Goal: Obtain resource: Download file/media

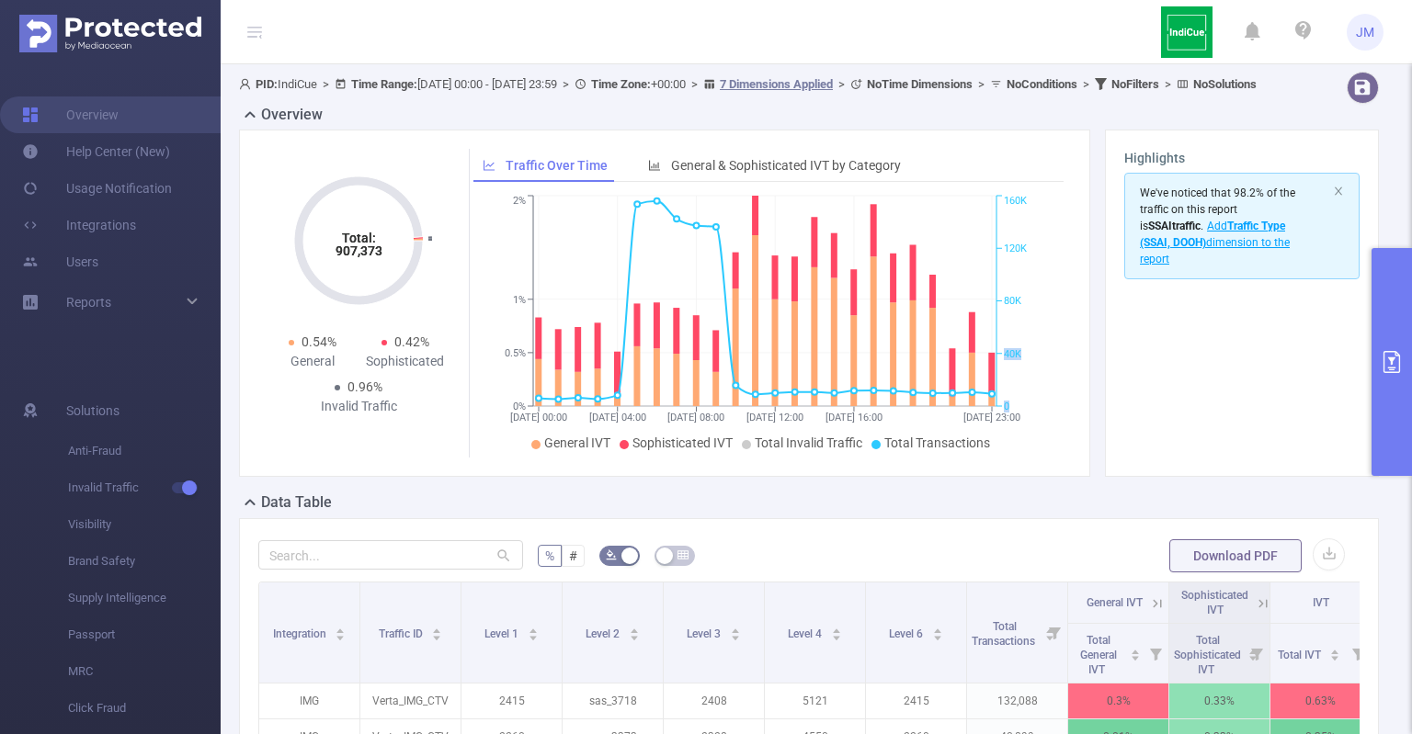
click at [1390, 367] on icon "primary" at bounding box center [1391, 362] width 17 height 22
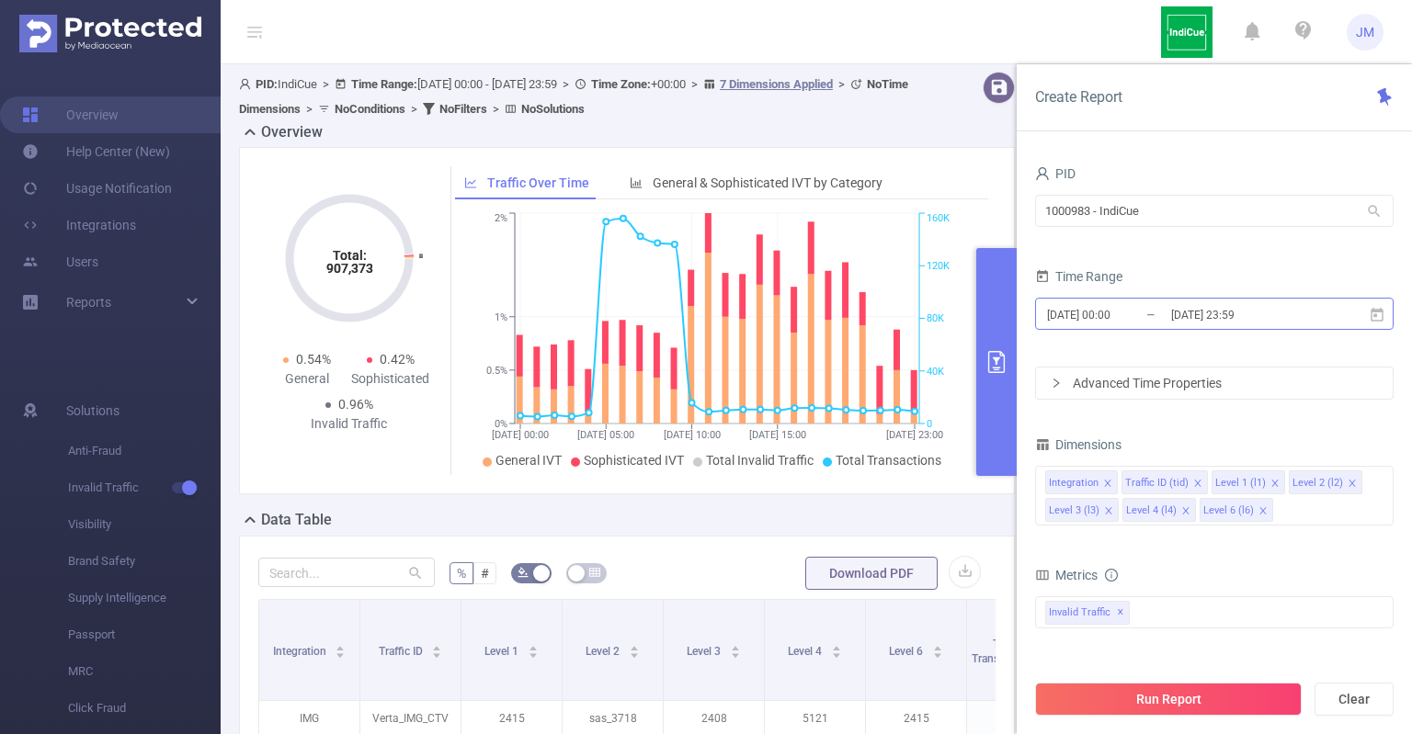
click at [1095, 309] on input "[DATE] 00:00" at bounding box center [1119, 314] width 149 height 25
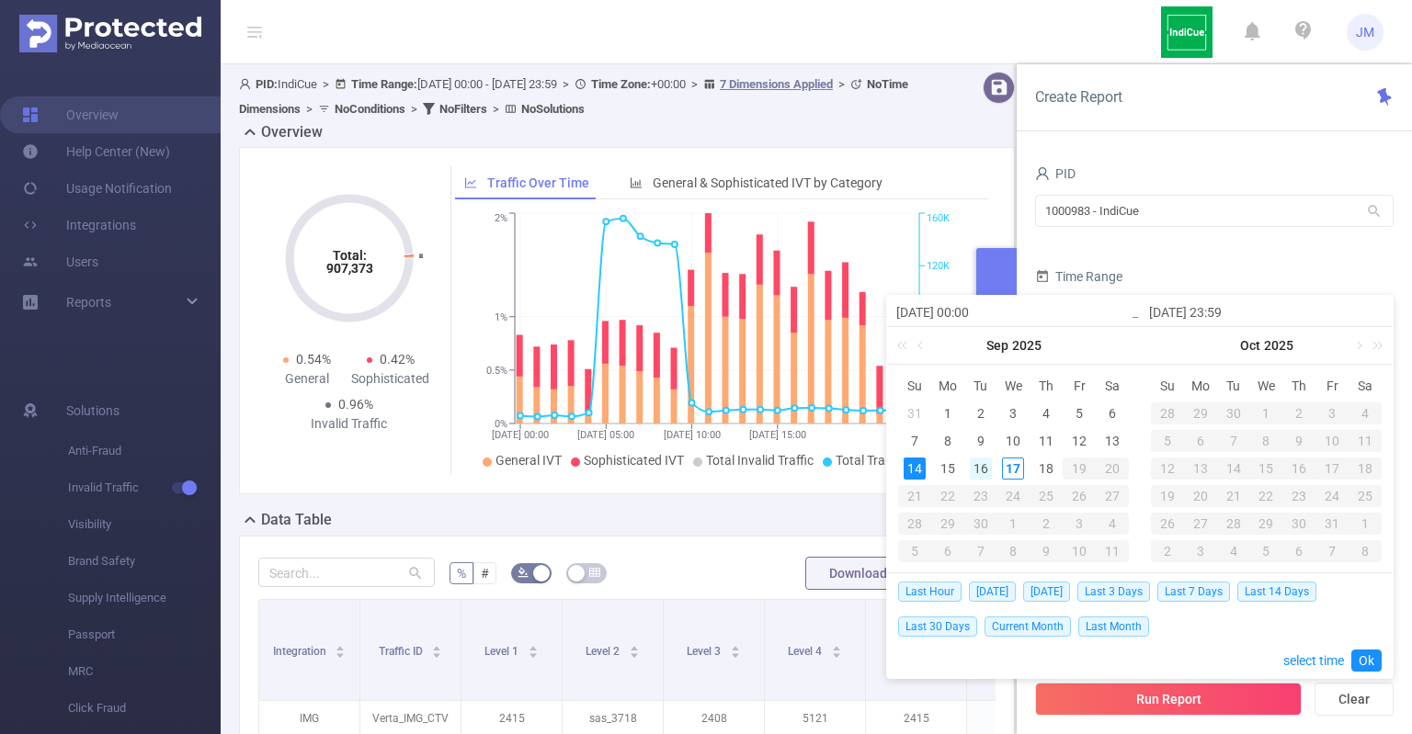
click at [981, 469] on div "16" at bounding box center [981, 469] width 22 height 22
type input "[DATE] 00:00"
type input "[DATE] 23:59"
type input "[DATE] 00:00"
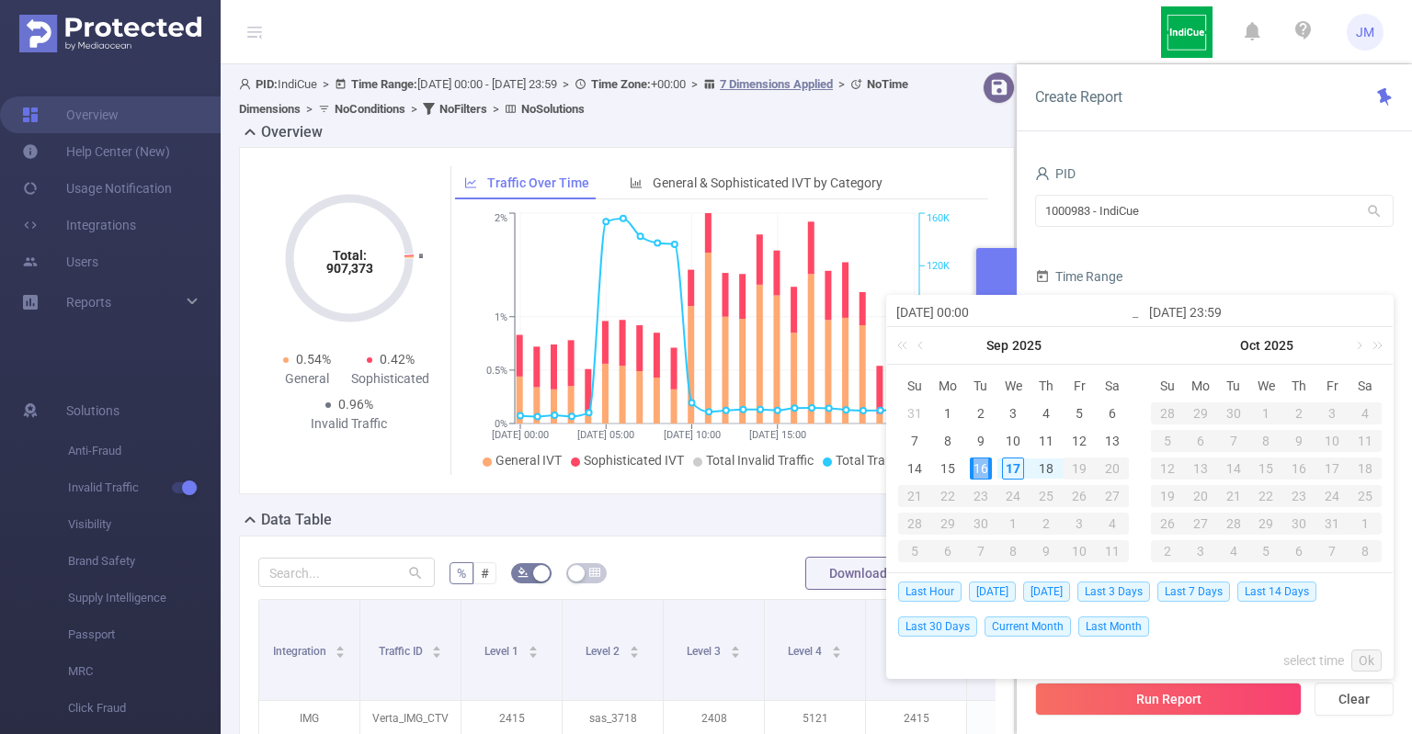
type input "[DATE] 23:59"
click at [1041, 586] on span "[DATE]" at bounding box center [1046, 592] width 47 height 20
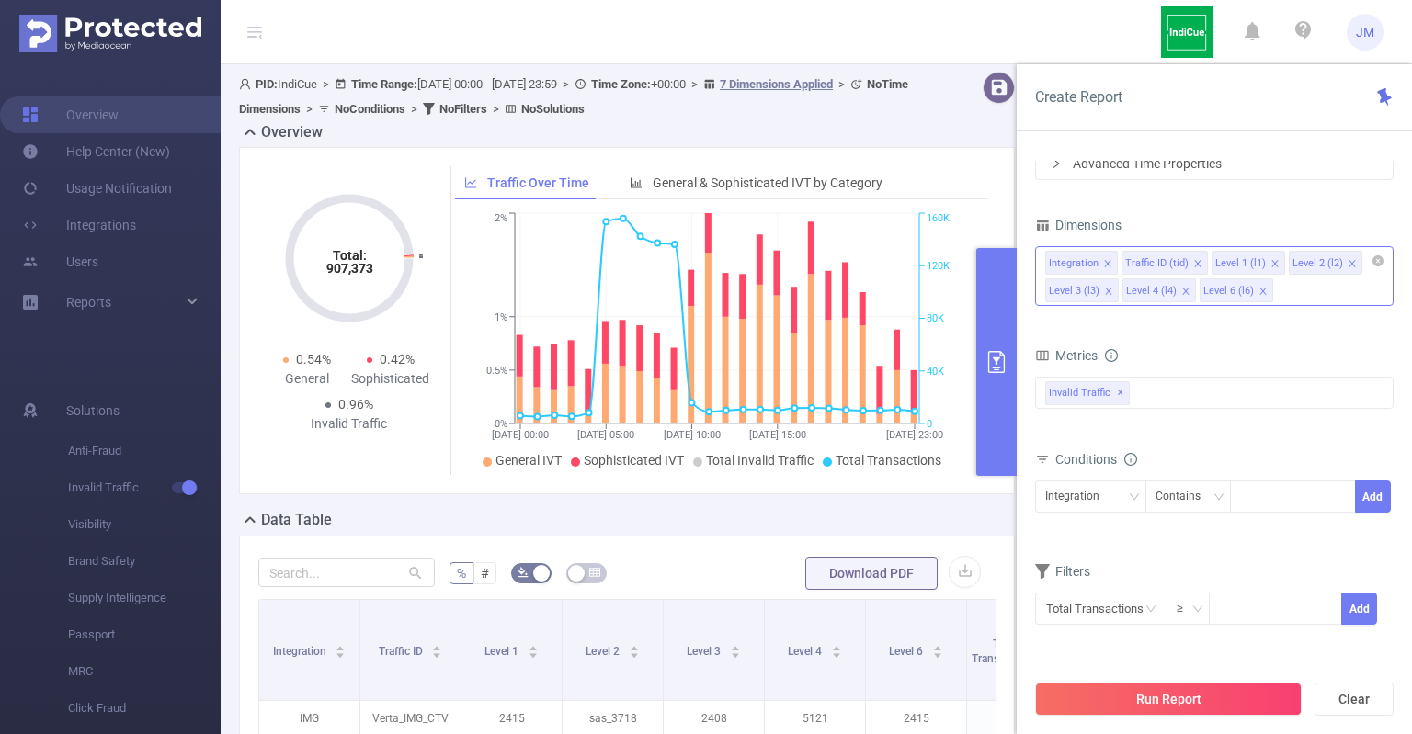
drag, startPoint x: 868, startPoint y: 3, endPoint x: 1287, endPoint y: 283, distance: 503.4
click at [1287, 283] on div "Integration Traffic ID (tid) Level 1 (l1) Level 2 (l2) Level 3 (l3) Level 4 (l4…" at bounding box center [1214, 276] width 358 height 60
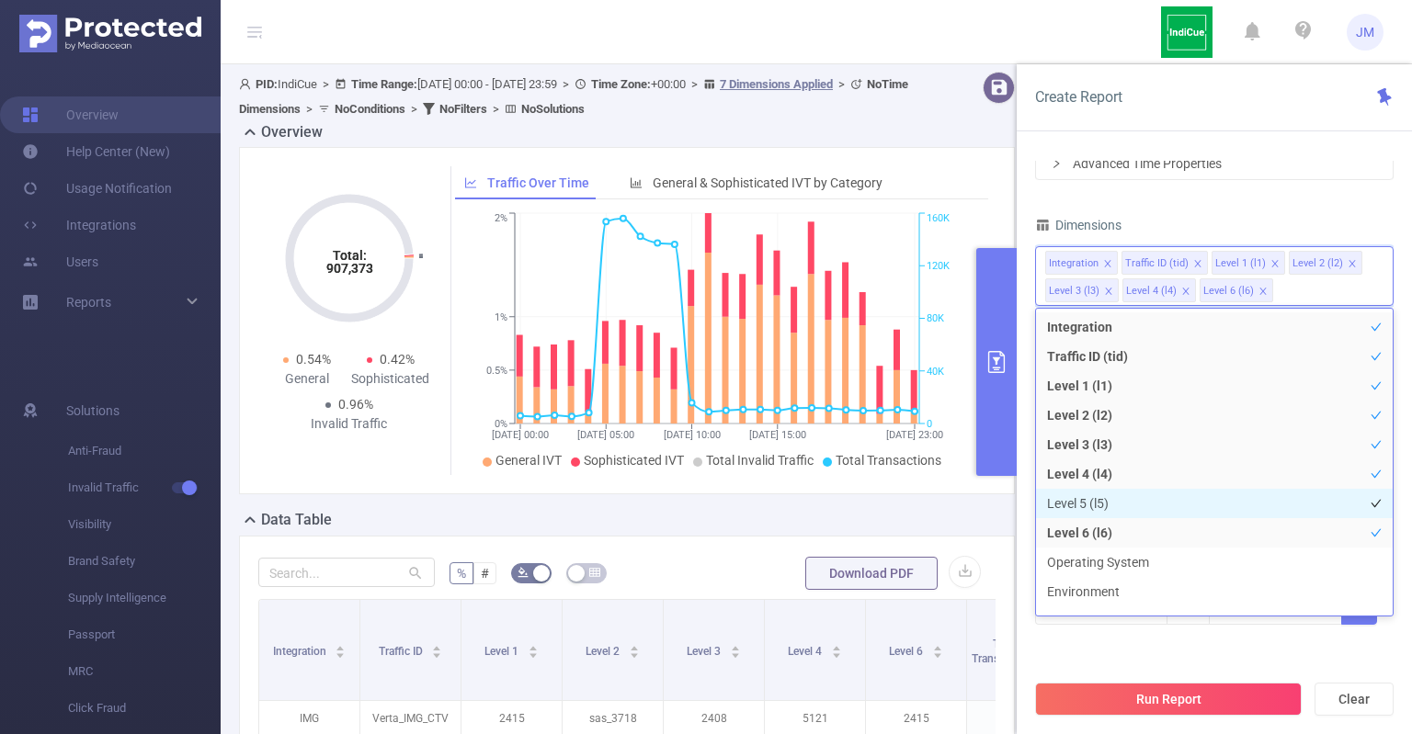
click at [1129, 502] on li "Level 5 (l5)" at bounding box center [1214, 503] width 357 height 29
click at [1266, 183] on div "PID 1000983 - IndiCue 1000983 - IndiCue Time Range [DATE] 00:00 _ [DATE] 23:59 …" at bounding box center [1214, 295] width 358 height 708
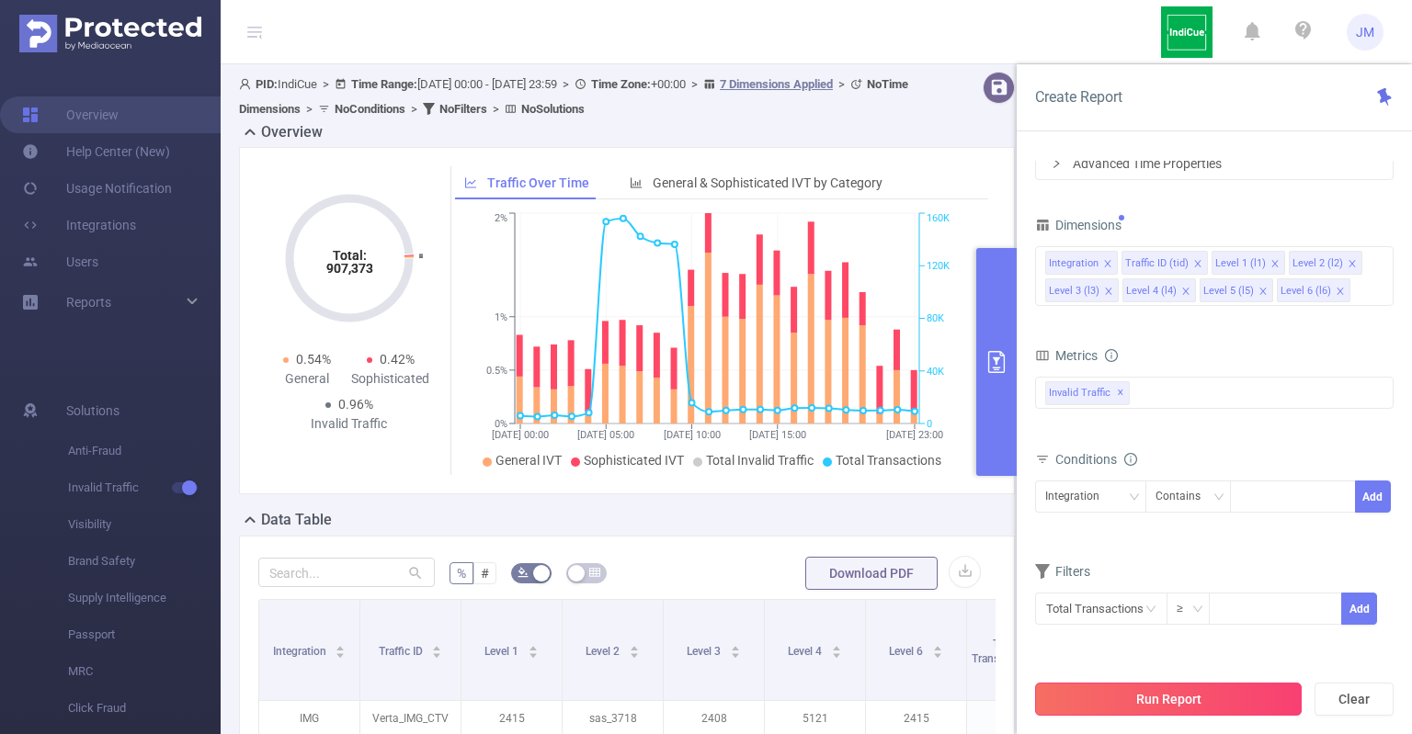
click at [1185, 698] on button "Run Report" at bounding box center [1168, 699] width 267 height 33
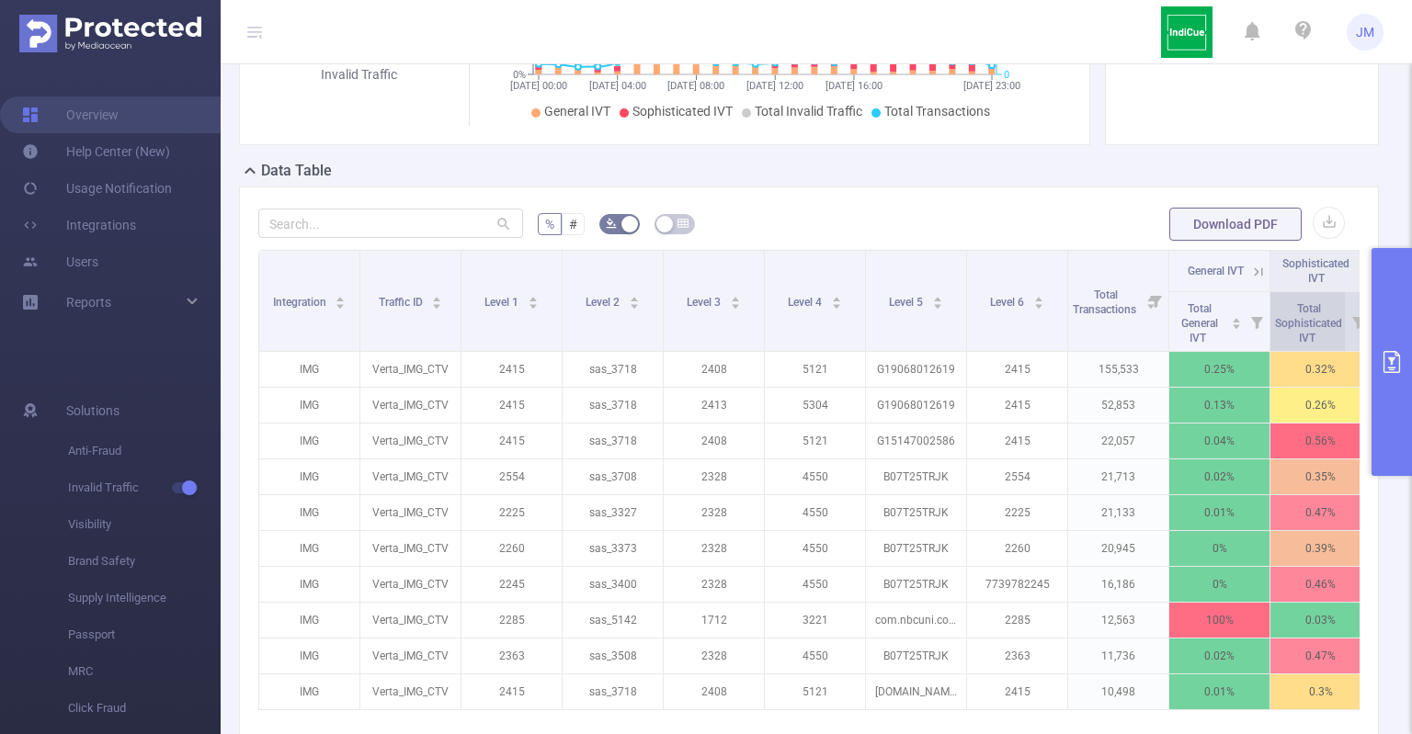
scroll to position [331, 0]
click at [1320, 234] on button "button" at bounding box center [1328, 224] width 32 height 32
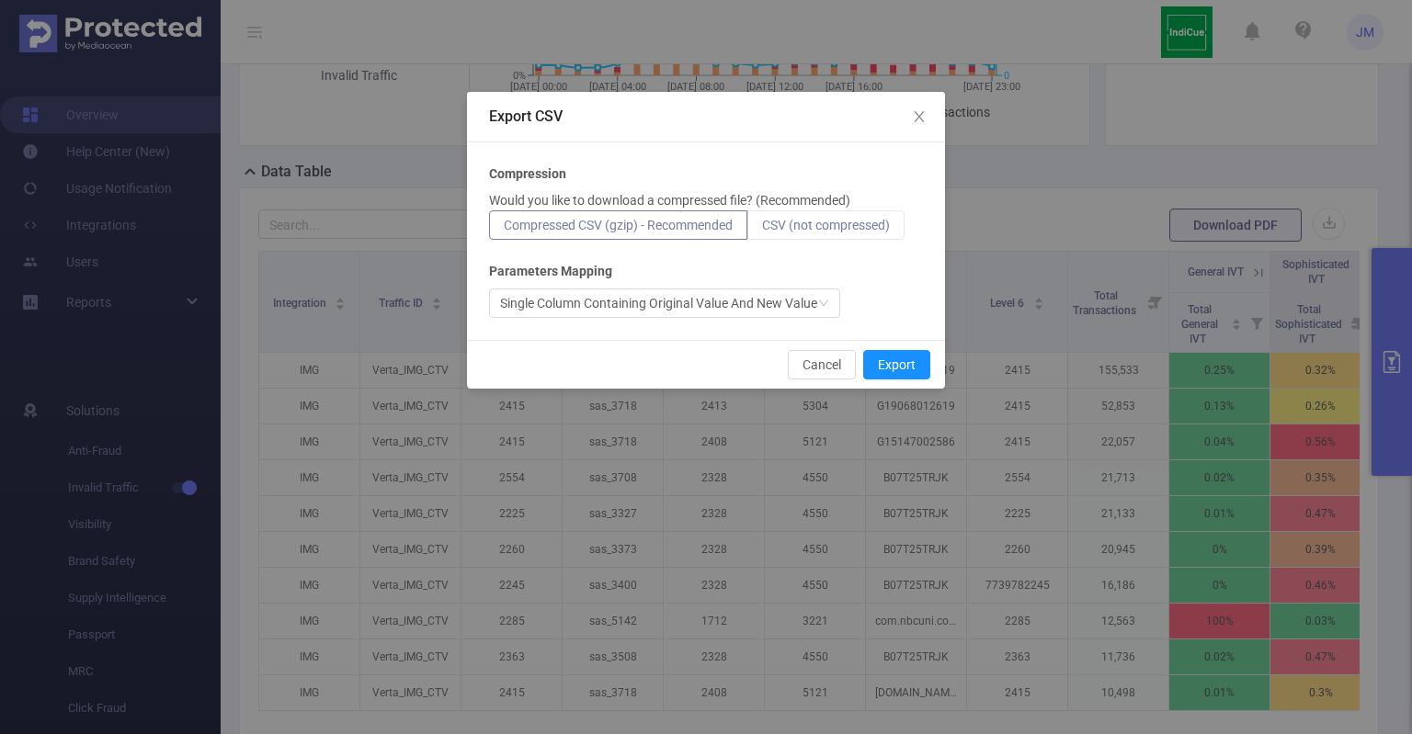
click at [860, 226] on span "CSV (not compressed)" at bounding box center [826, 225] width 128 height 15
click at [762, 230] on input "CSV (not compressed)" at bounding box center [762, 230] width 0 height 0
click at [904, 371] on button "Export" at bounding box center [896, 364] width 67 height 29
